Goal: Task Accomplishment & Management: Use online tool/utility

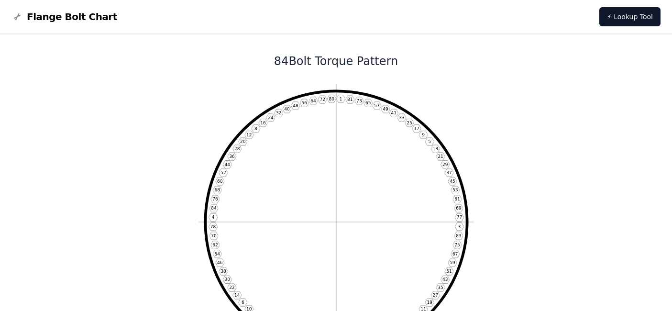
scroll to position [55, 0]
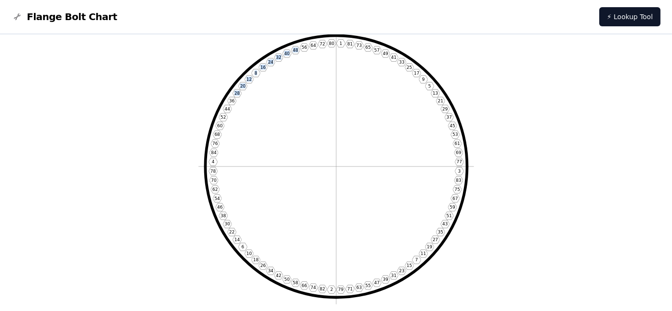
drag, startPoint x: 234, startPoint y: 92, endPoint x: 299, endPoint y: 61, distance: 71.8
click at [299, 61] on icon "1 81 73 65 57 49 41 33 25 17 9 5 13 21 29 37 45 53 61 69 77 3 83 75 67 59 51 43…" at bounding box center [335, 166] width 275 height 275
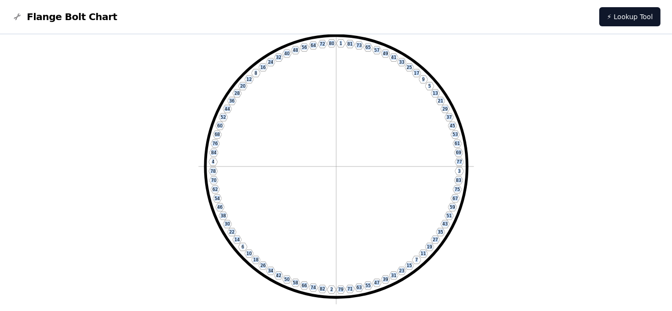
drag, startPoint x: 335, startPoint y: 44, endPoint x: 338, endPoint y: 49, distance: 5.8
click at [338, 49] on icon "1 81 73 65 57 49 41 33 25 17 9 5 13 21 29 37 45 53 61 69 77 3 83 75 67 59 51 43…" at bounding box center [335, 166] width 275 height 275
copy icon "1 81 73 65 57 49 41 33 25 17 9 5 13 21 29 37 45 53 61 69 77 3 83 75 67 59 51 43…"
click at [638, 17] on link "⚡ Lookup Tool" at bounding box center [629, 16] width 61 height 19
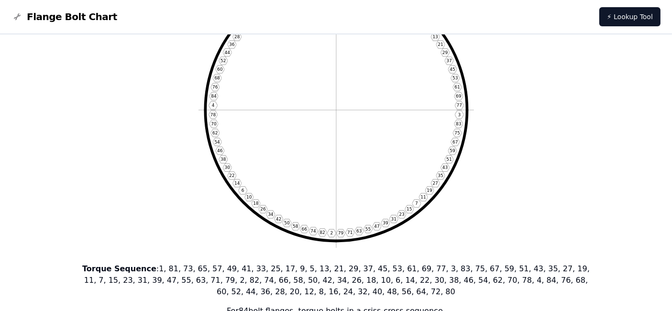
scroll to position [97, 0]
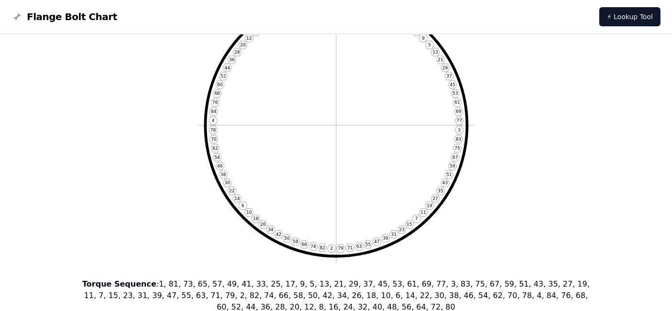
click at [424, 159] on icon "1 81 73 65 57 49 41 33 25 17 9 5 13 21 29 37 45 53 61 69 77 3 83 75 67 59 51 43…" at bounding box center [335, 125] width 275 height 275
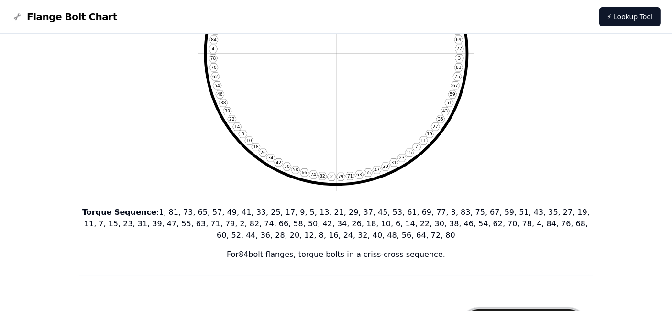
scroll to position [0, 0]
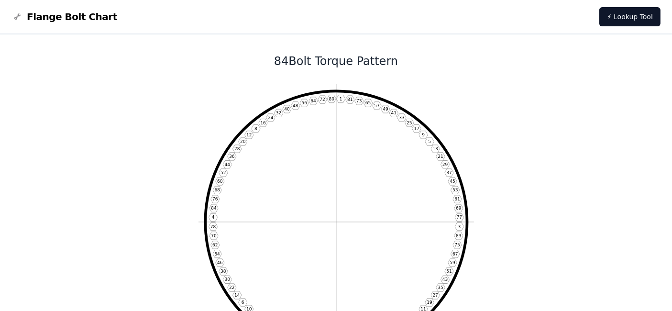
click at [410, 156] on icon "1 81 73 65 57 49 41 33 25 17 9 5 13 21 29 37 45 53 61 69 77 3 83 75 67 59 51 43…" at bounding box center [335, 221] width 275 height 275
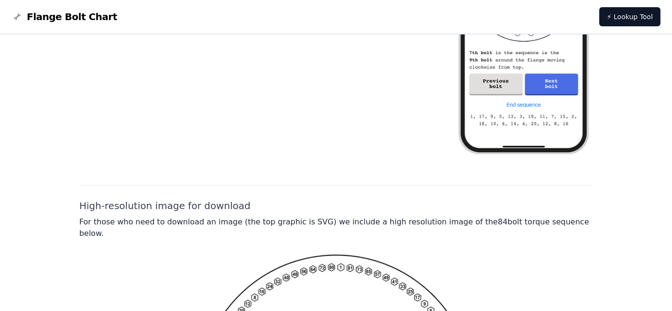
scroll to position [558, 0]
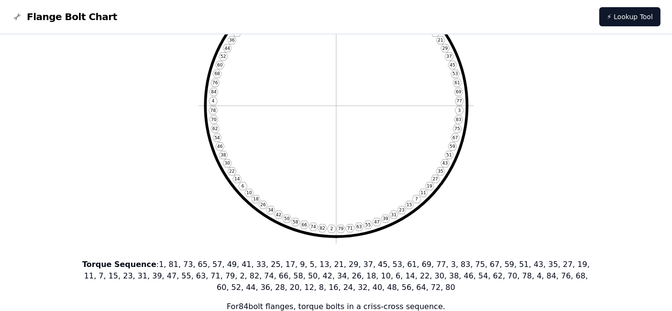
scroll to position [95, 0]
